Goal: Browse casually

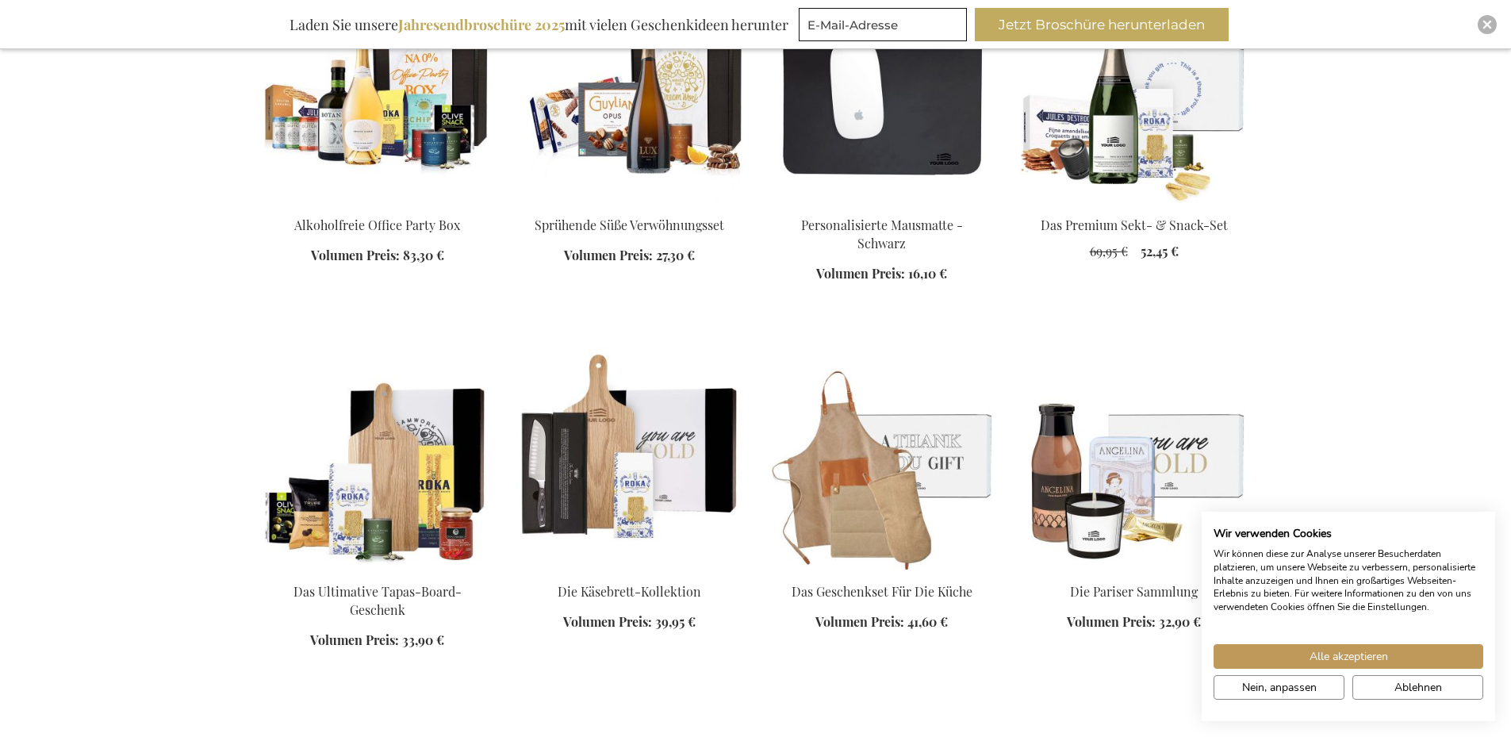
scroll to position [2142, 0]
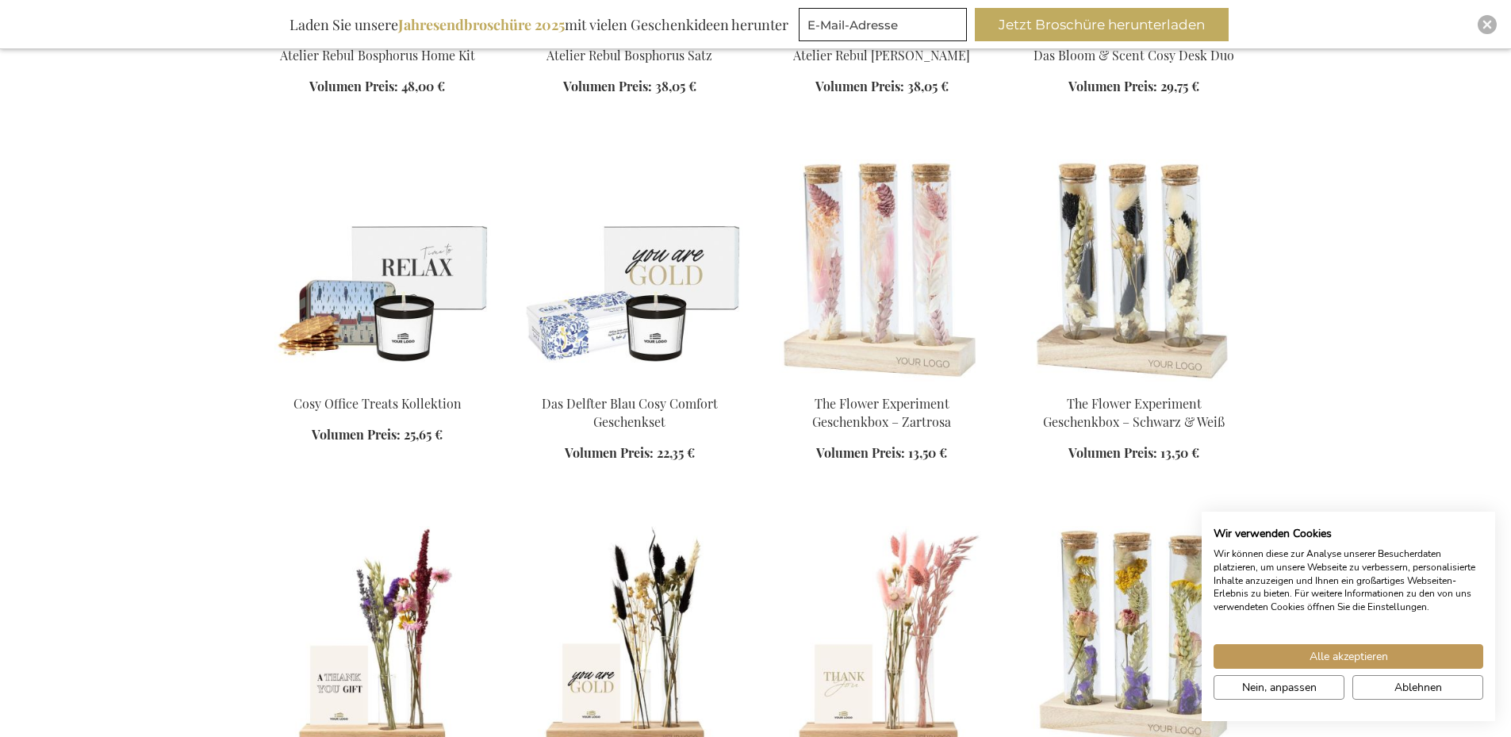
scroll to position [2618, 0]
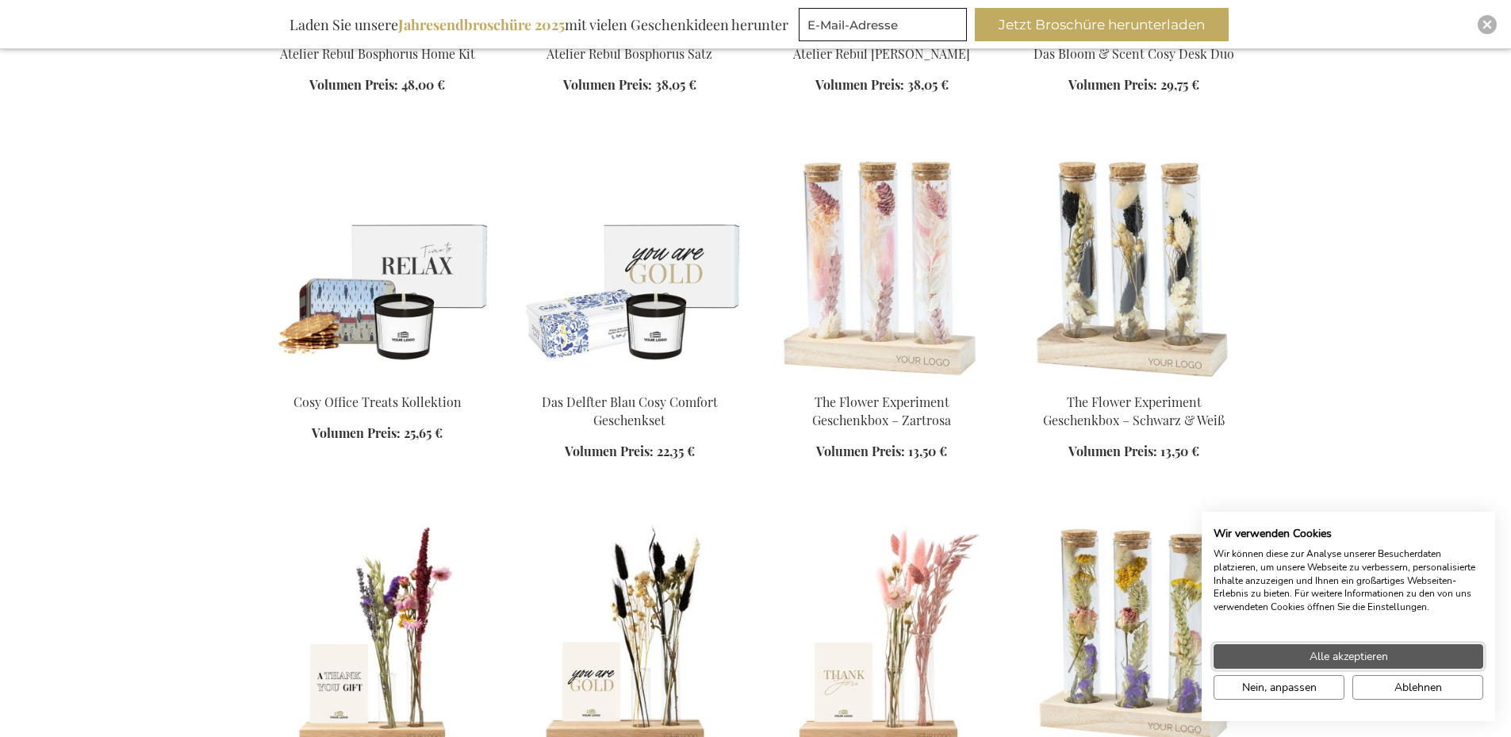
click at [1294, 661] on button "Alle akzeptieren" at bounding box center [1349, 656] width 270 height 25
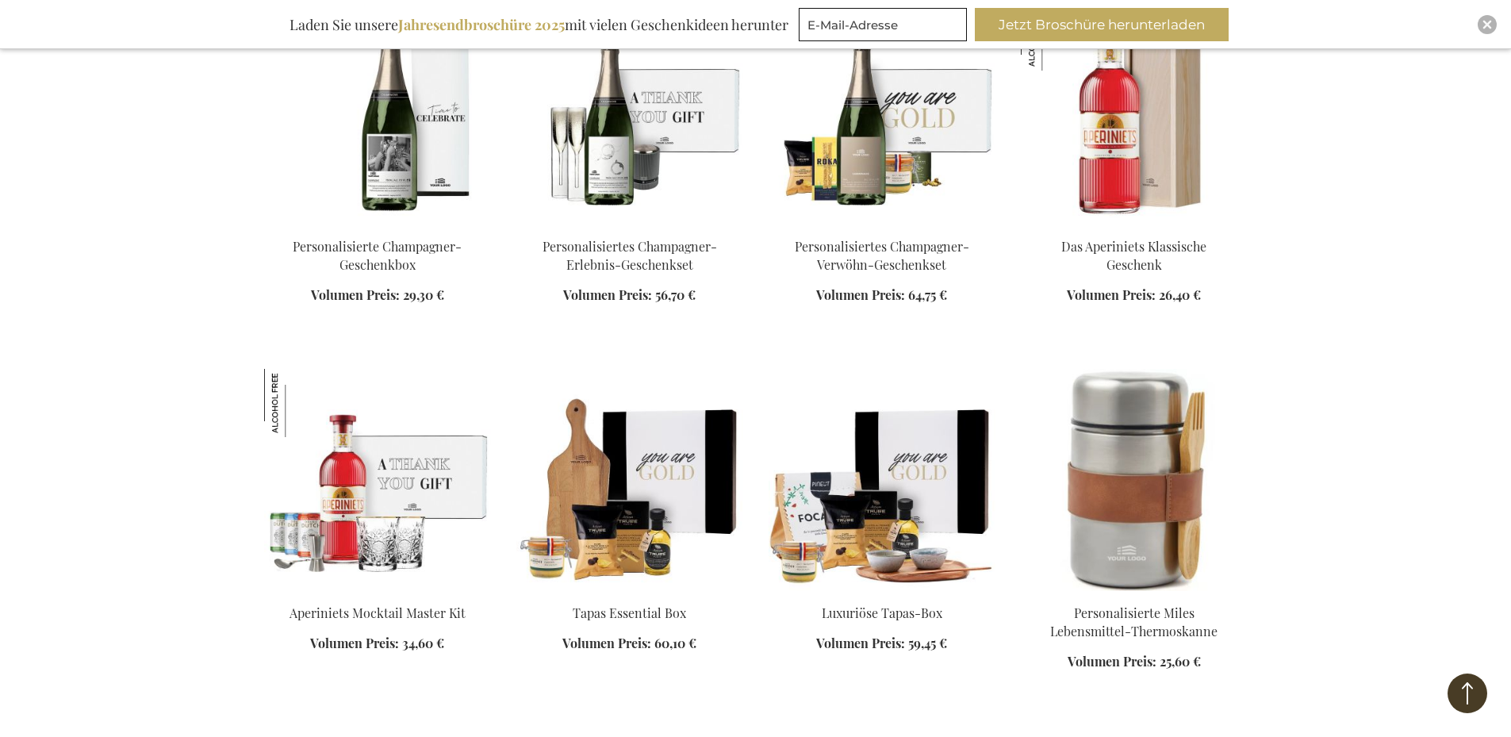
scroll to position [3807, 0]
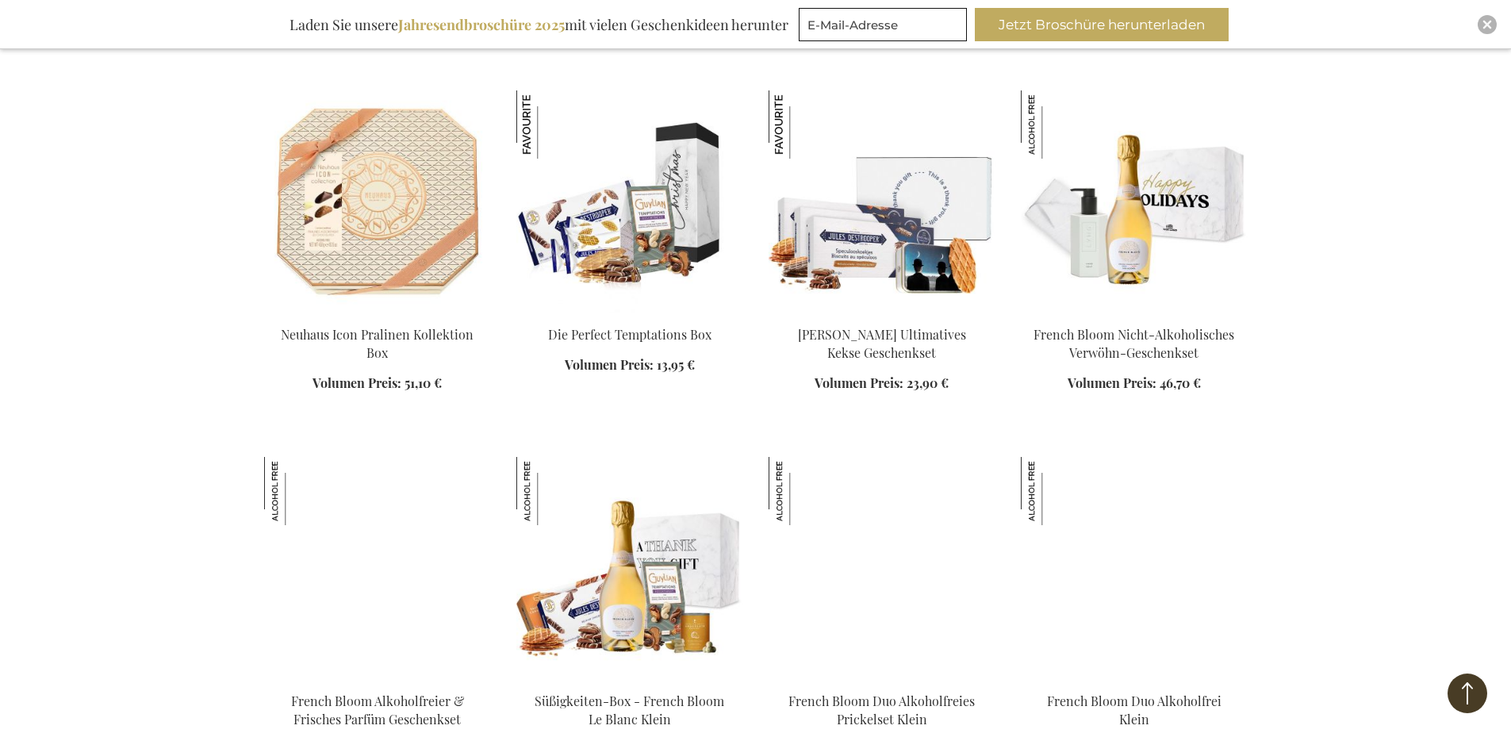
scroll to position [5632, 0]
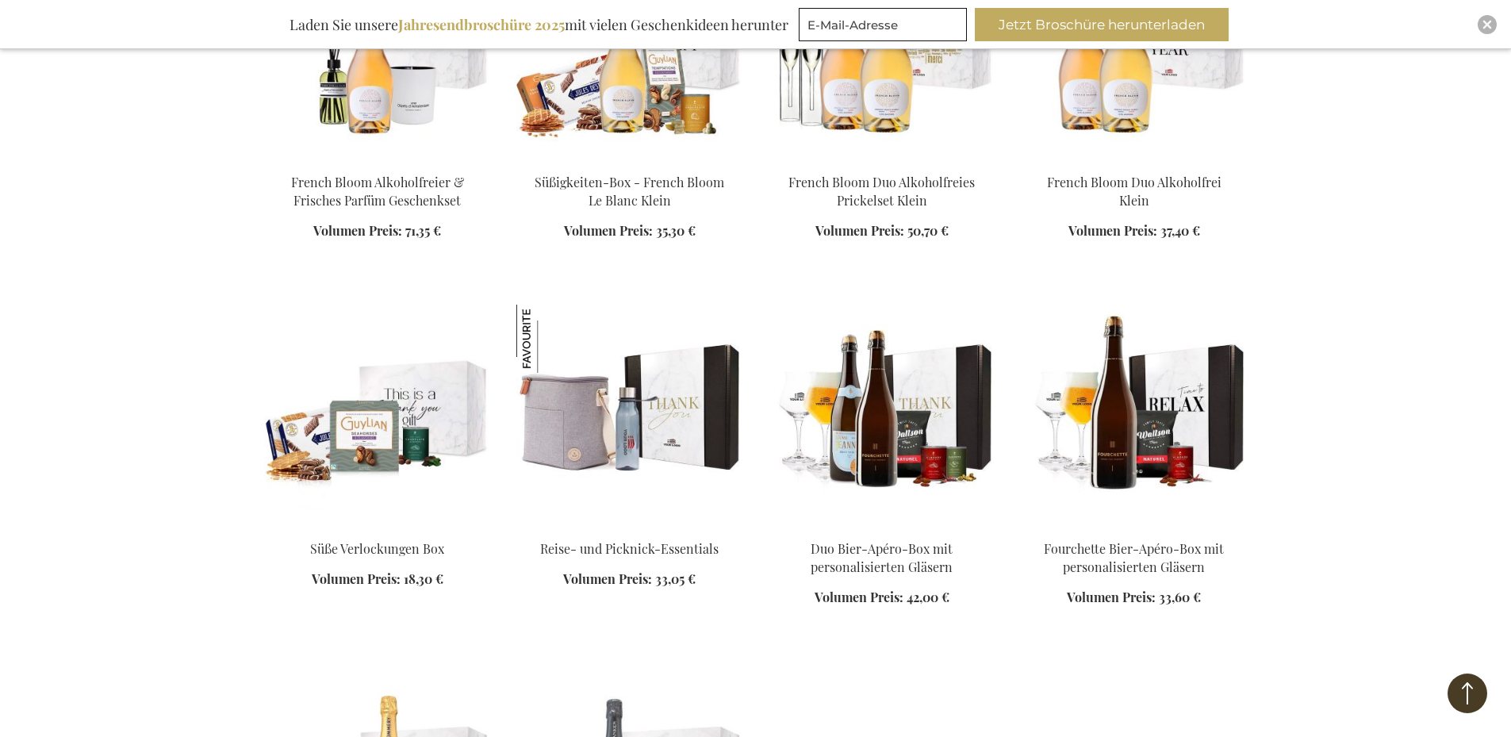
scroll to position [6187, 0]
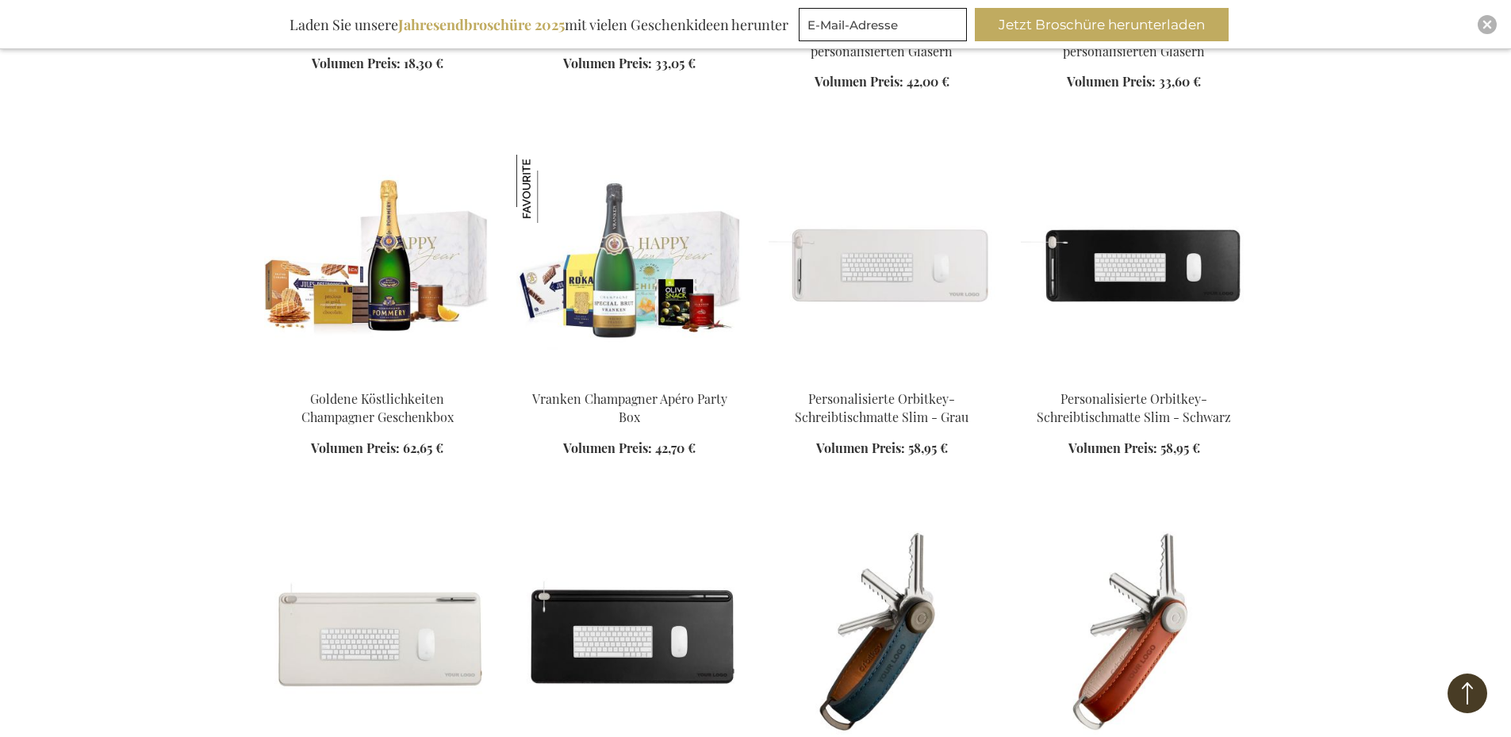
scroll to position [6663, 0]
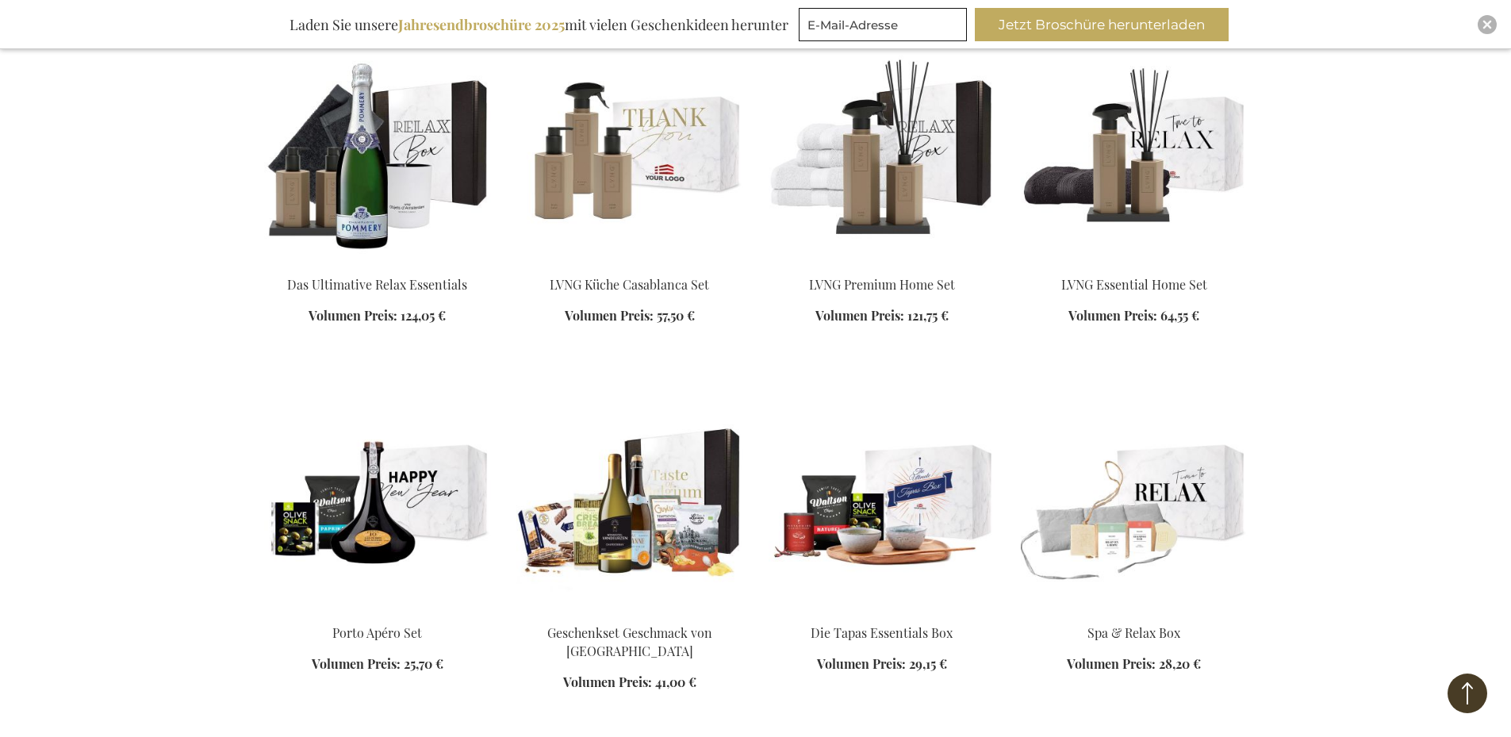
scroll to position [9122, 0]
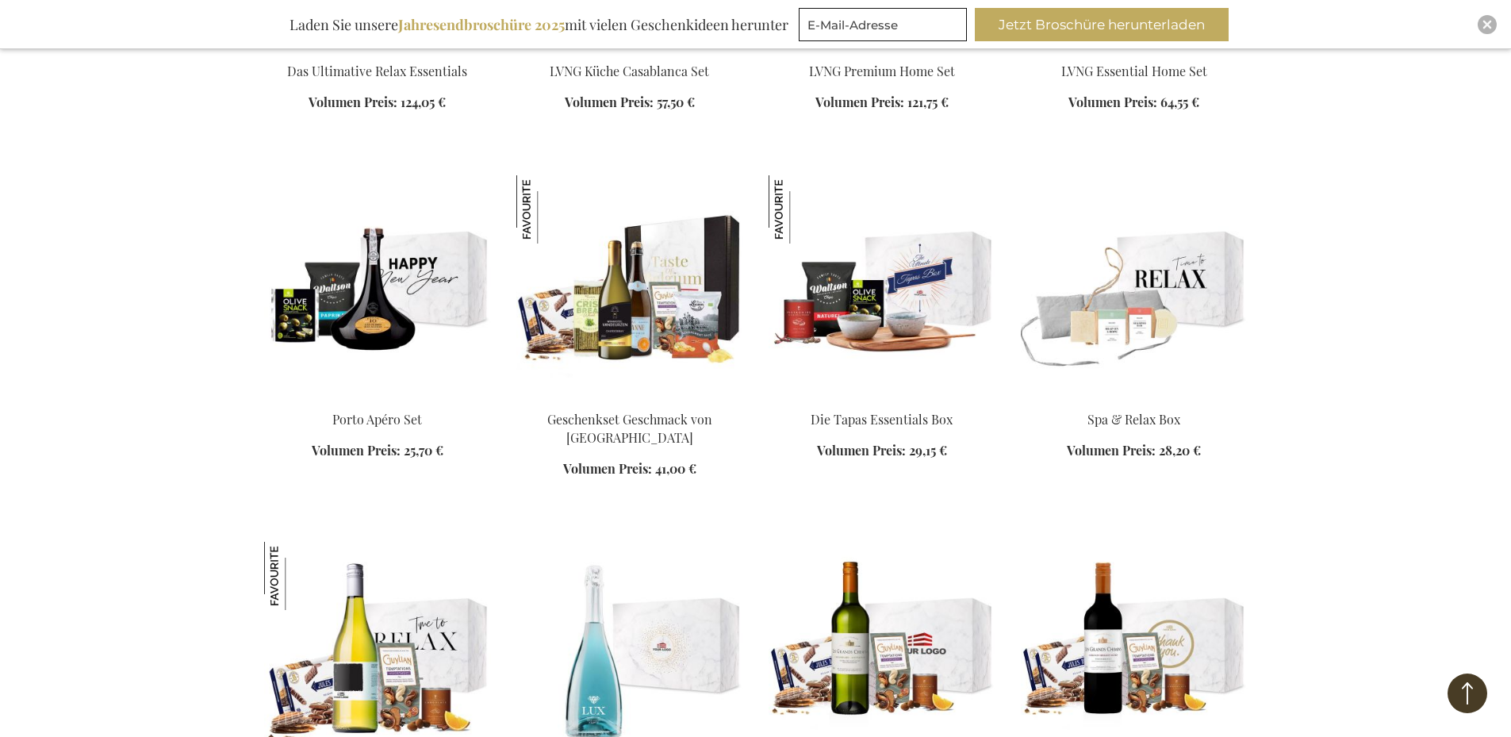
scroll to position [9598, 0]
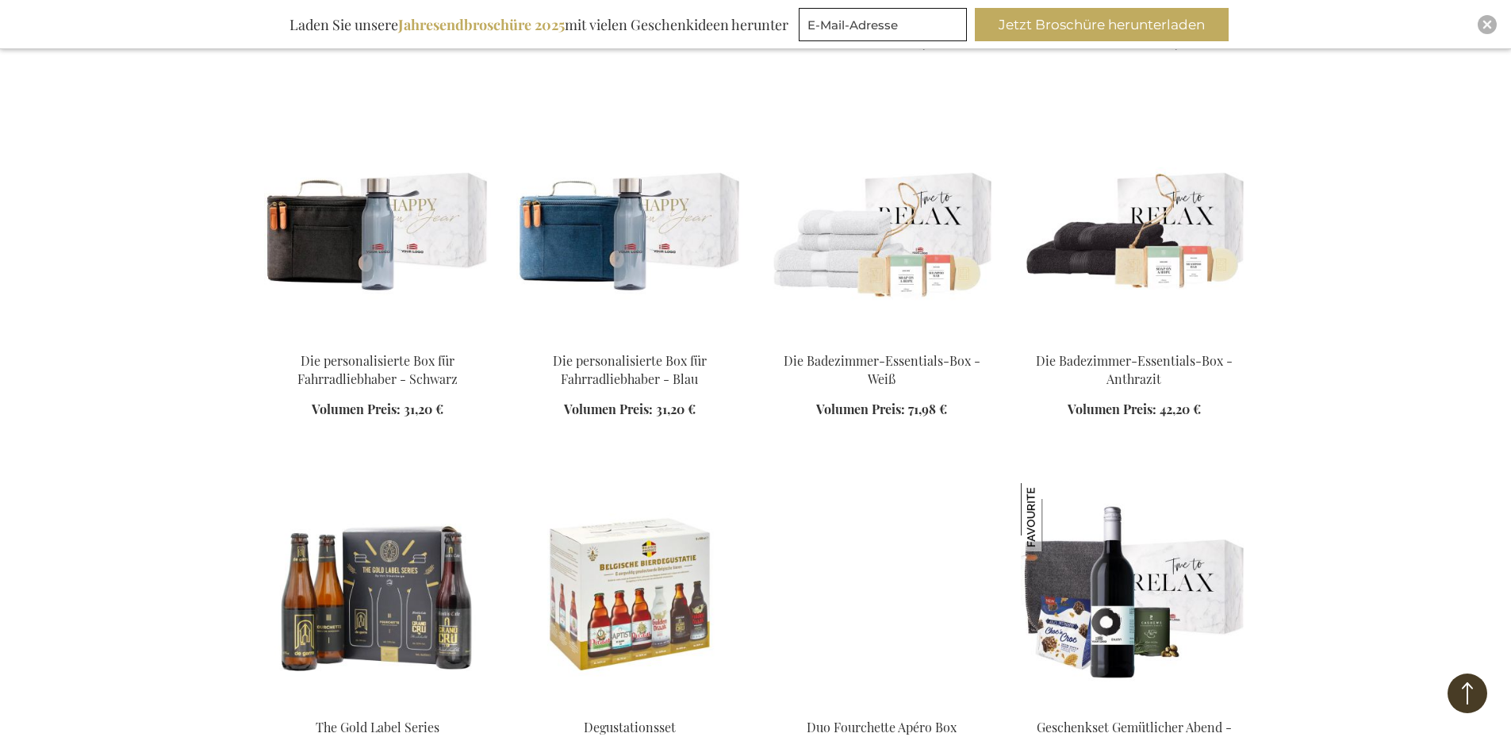
scroll to position [10391, 0]
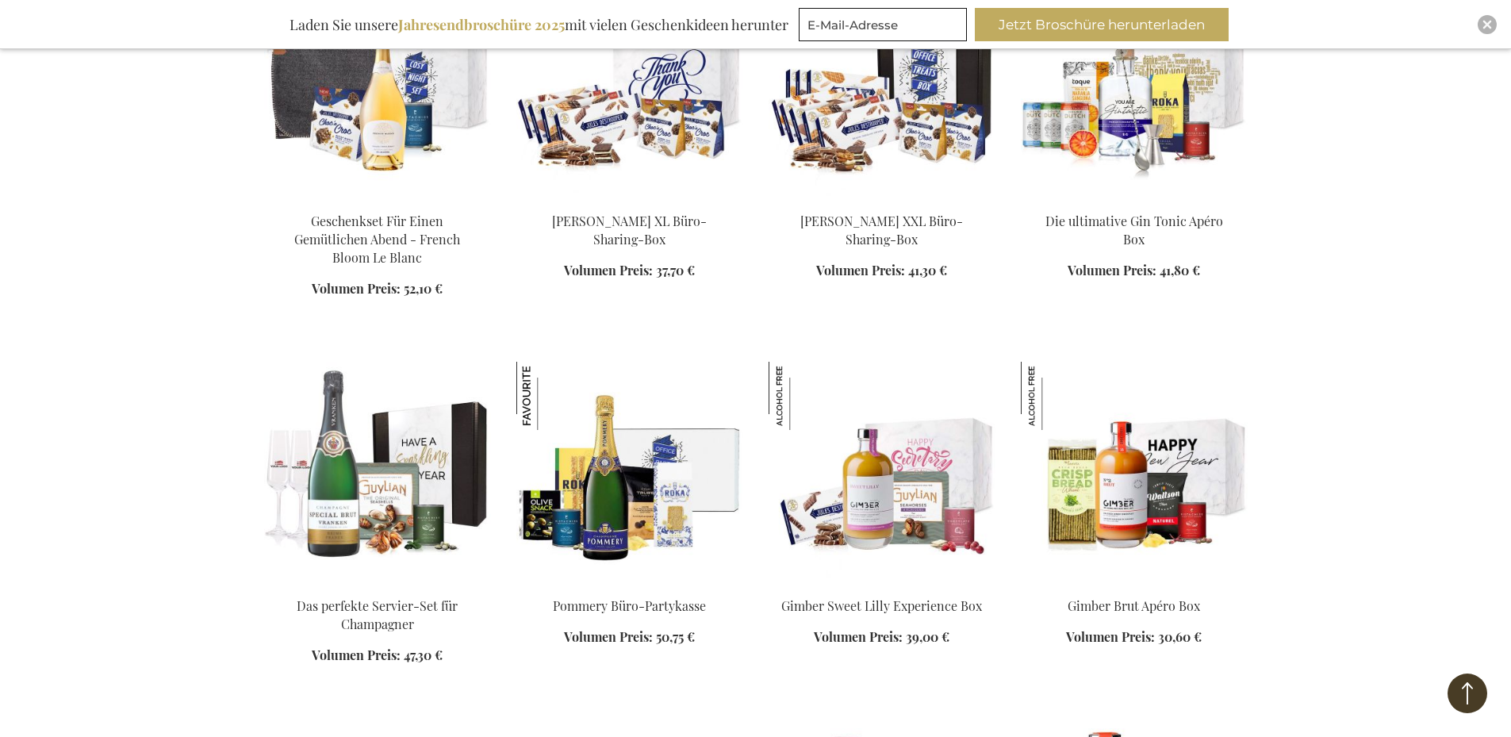
scroll to position [11343, 0]
